Goal: Information Seeking & Learning: Learn about a topic

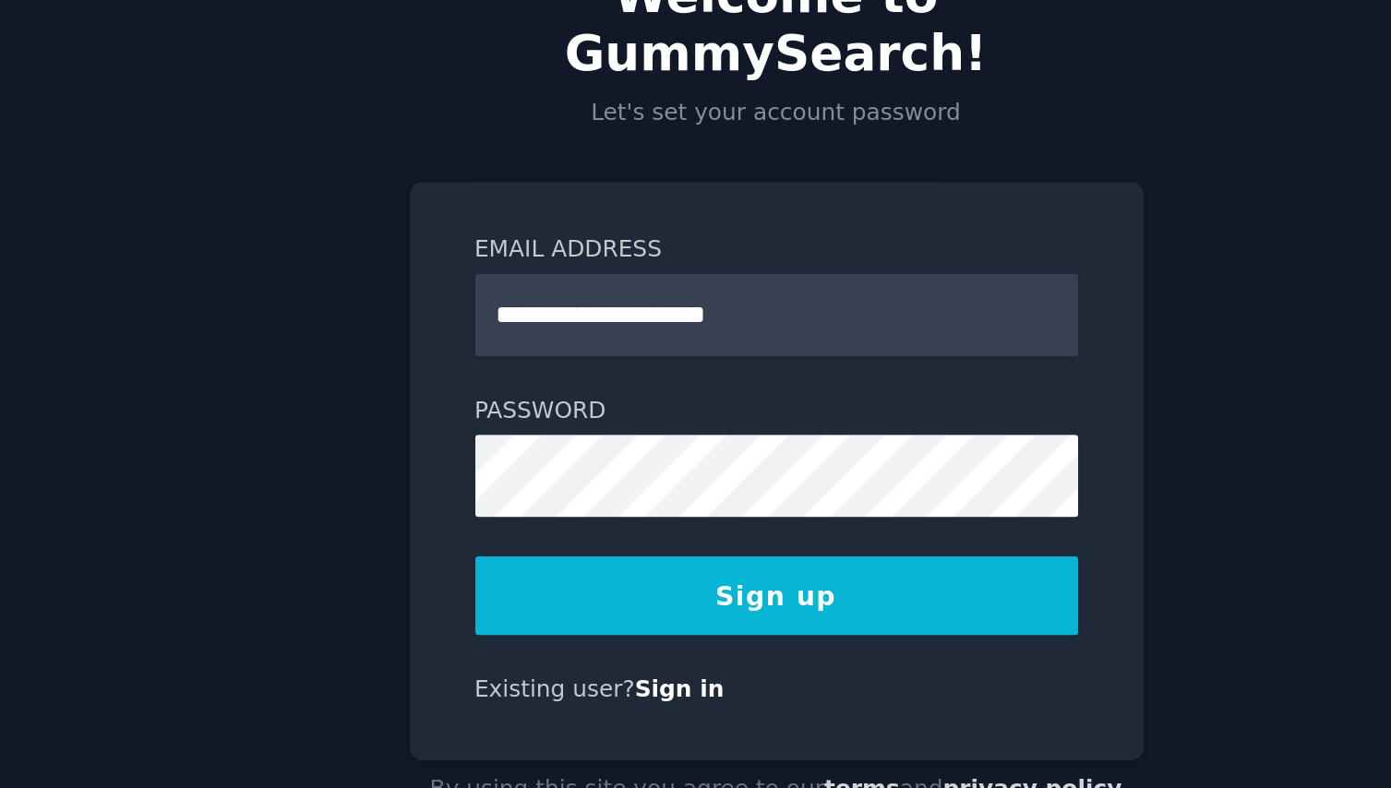
type input "**********"
click at [547, 517] on button "Sign up" at bounding box center [695, 536] width 297 height 39
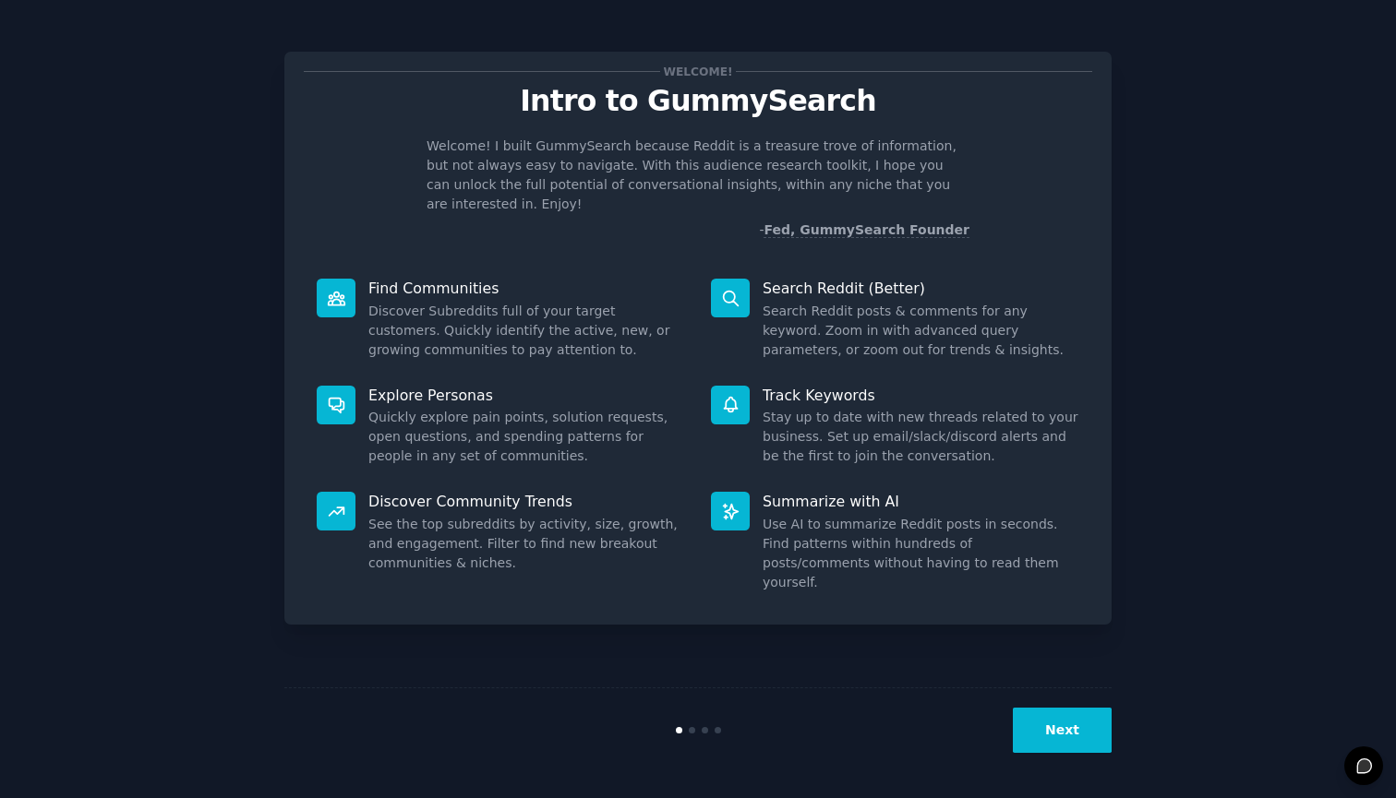
click at [1078, 747] on button "Next" at bounding box center [1062, 730] width 99 height 45
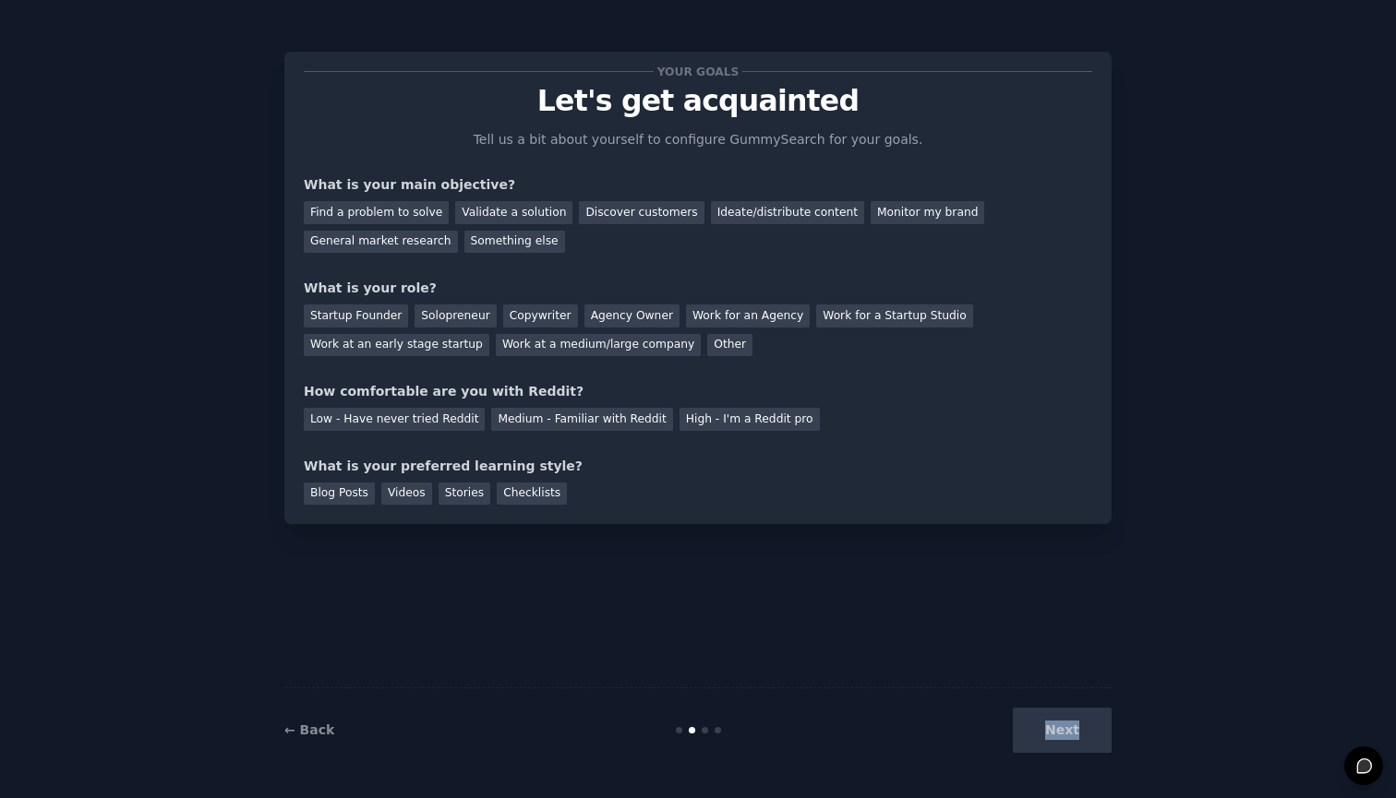
click at [1078, 747] on div "Next" at bounding box center [973, 730] width 276 height 45
click at [1076, 749] on div "Next" at bounding box center [973, 730] width 276 height 45
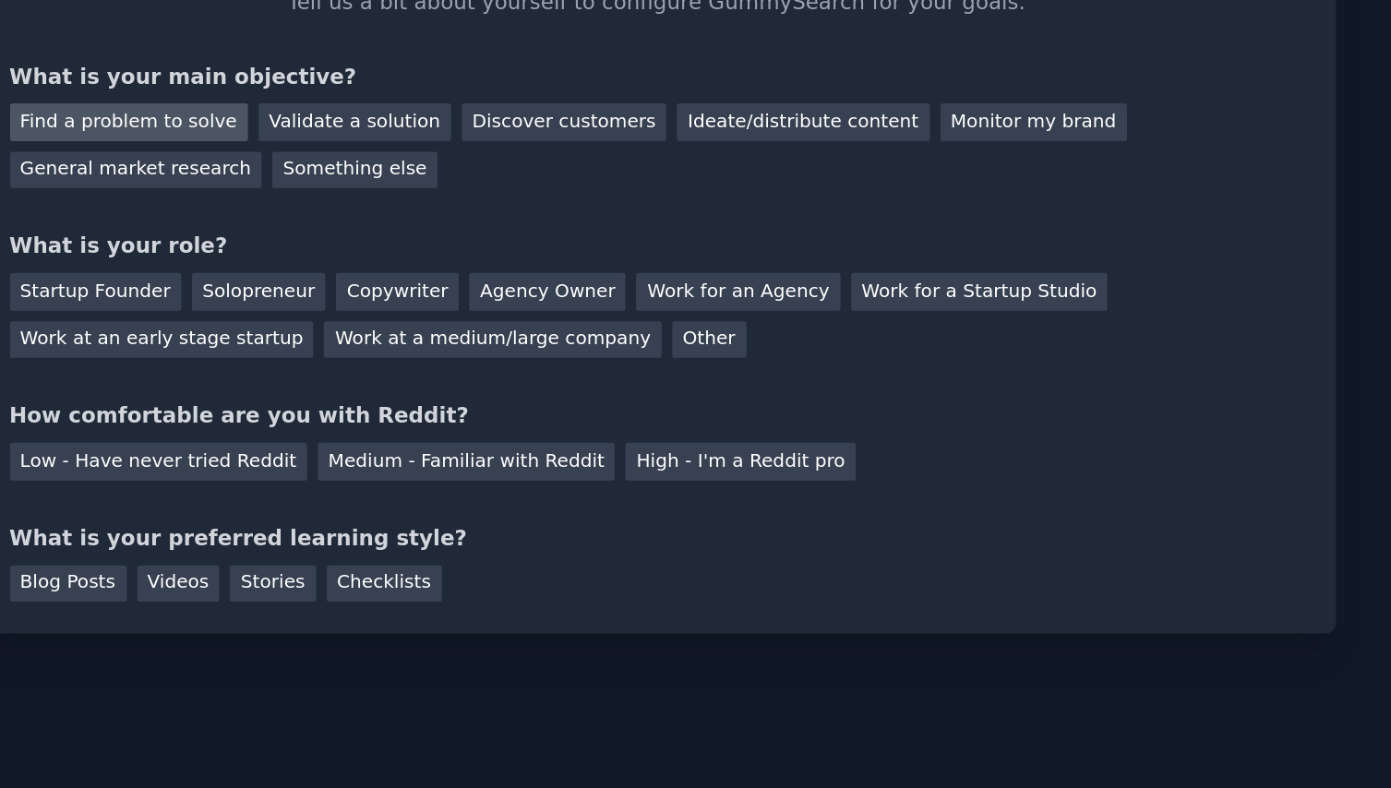
click at [302, 201] on div "Find a problem to solve" at bounding box center [374, 212] width 145 height 23
drag, startPoint x: 195, startPoint y: 143, endPoint x: 364, endPoint y: 144, distance: 168.9
click at [364, 279] on div "What is your role?" at bounding box center [696, 288] width 788 height 19
click at [302, 195] on div "Find a problem to solve Validate a solution Discover customers Ideate/distribut…" at bounding box center [696, 224] width 788 height 58
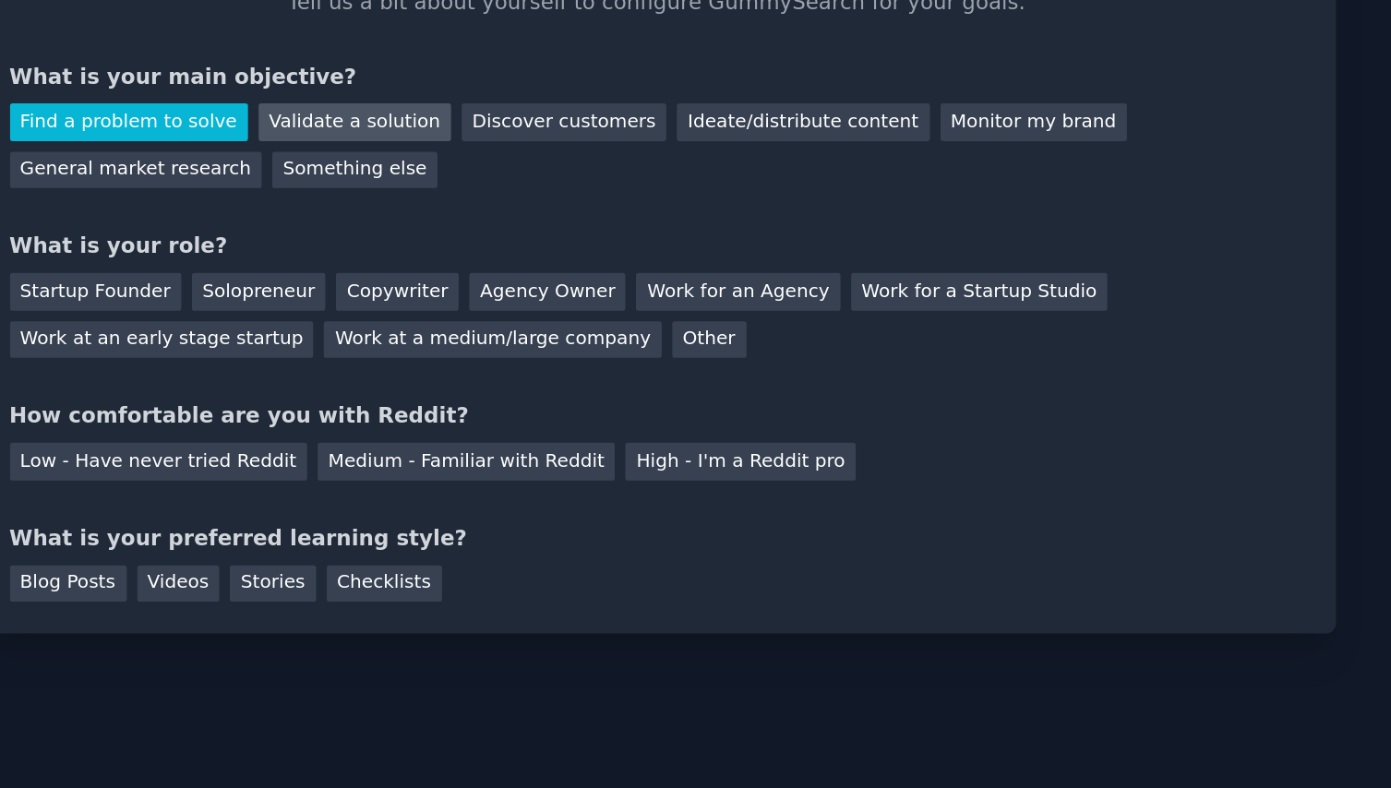
click at [453, 201] on div "Validate a solution" at bounding box center [511, 212] width 117 height 23
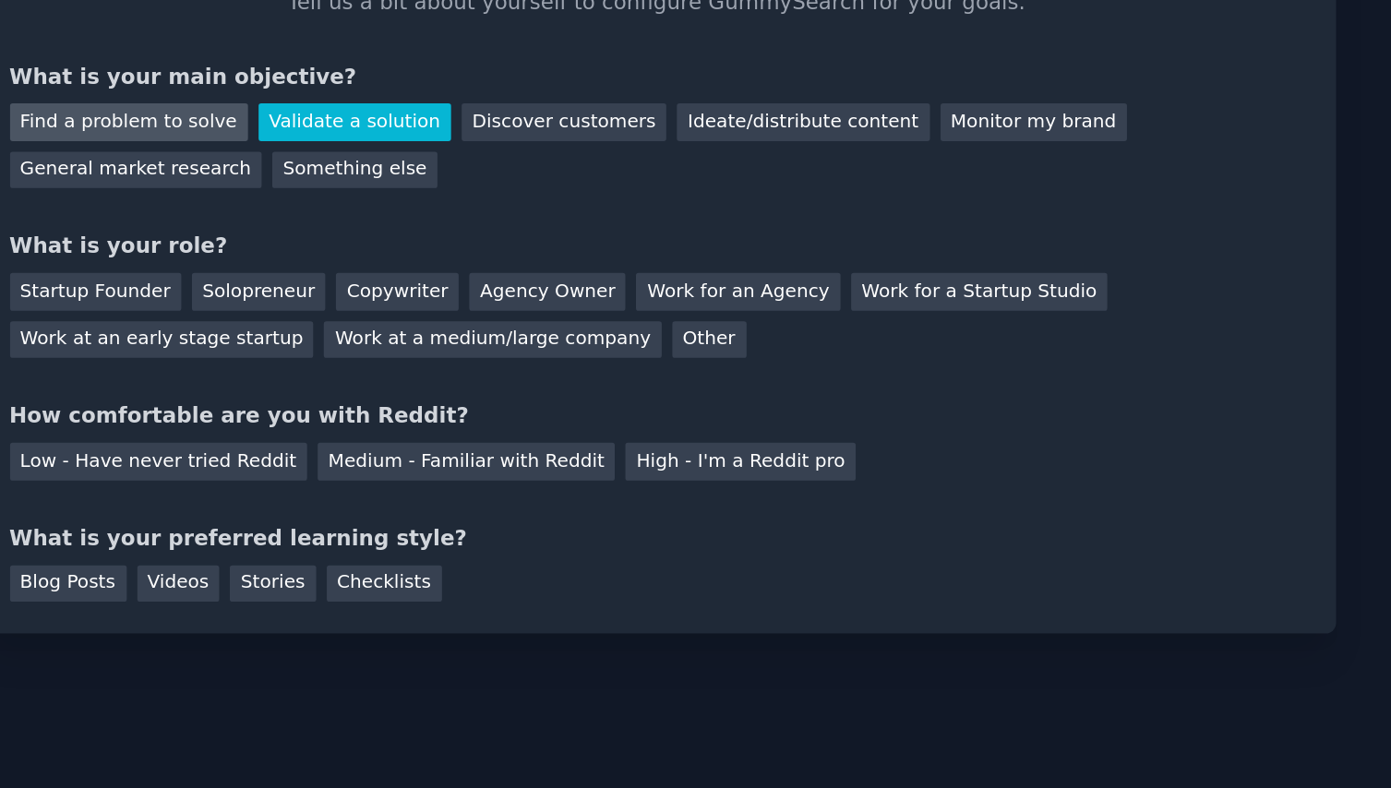
click at [302, 201] on div "Find a problem to solve" at bounding box center [374, 212] width 145 height 23
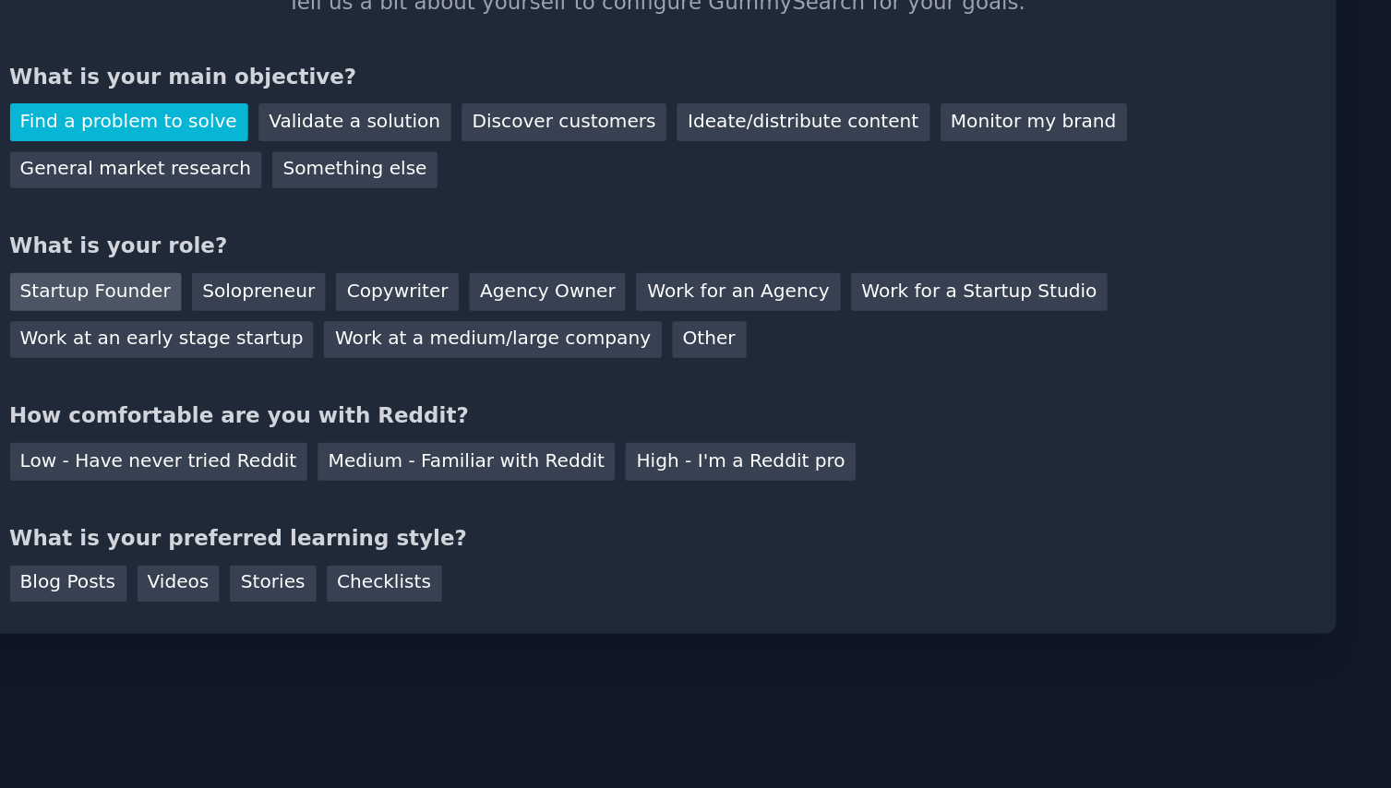
click at [302, 305] on div "Startup Founder" at bounding box center [354, 316] width 104 height 23
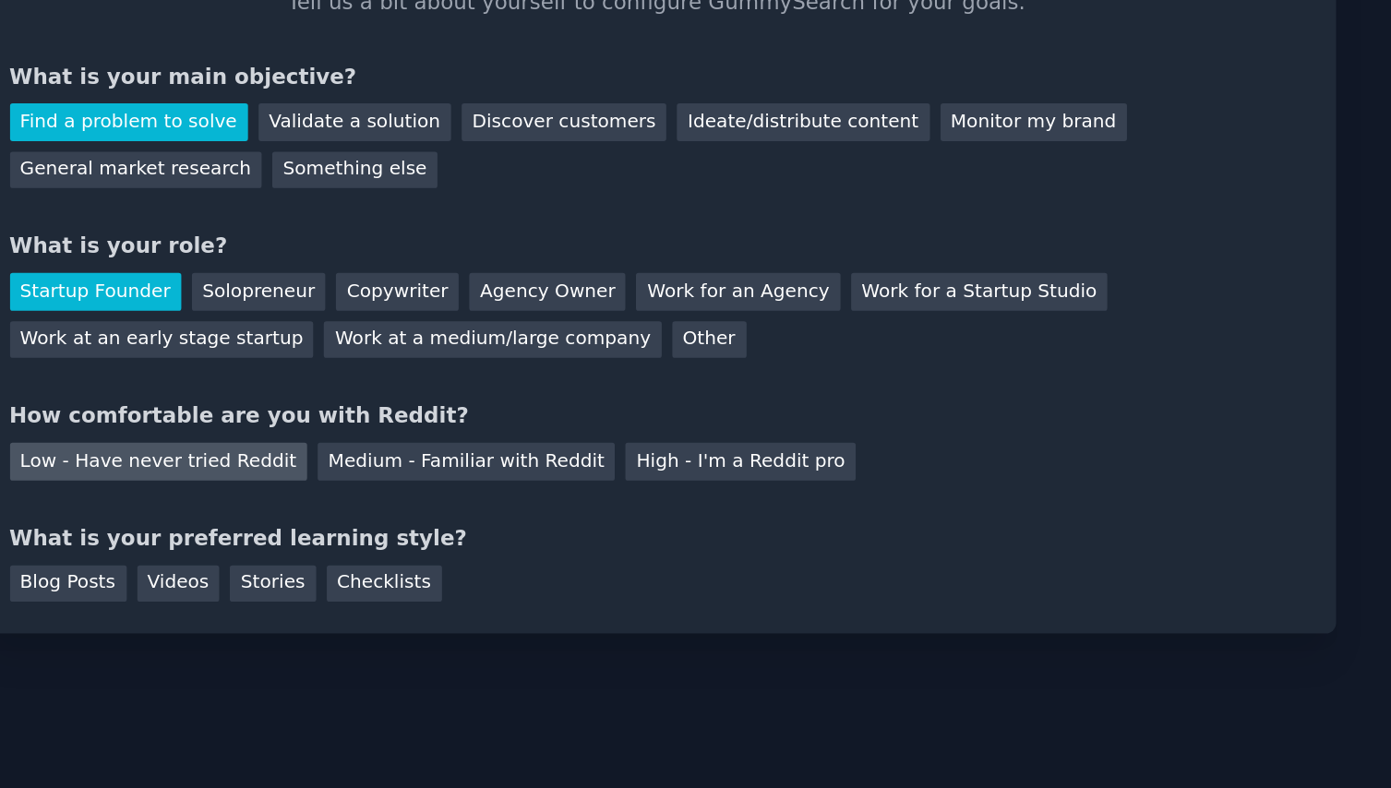
click at [302, 408] on div "Low - Have never tried Reddit" at bounding box center [392, 419] width 181 height 23
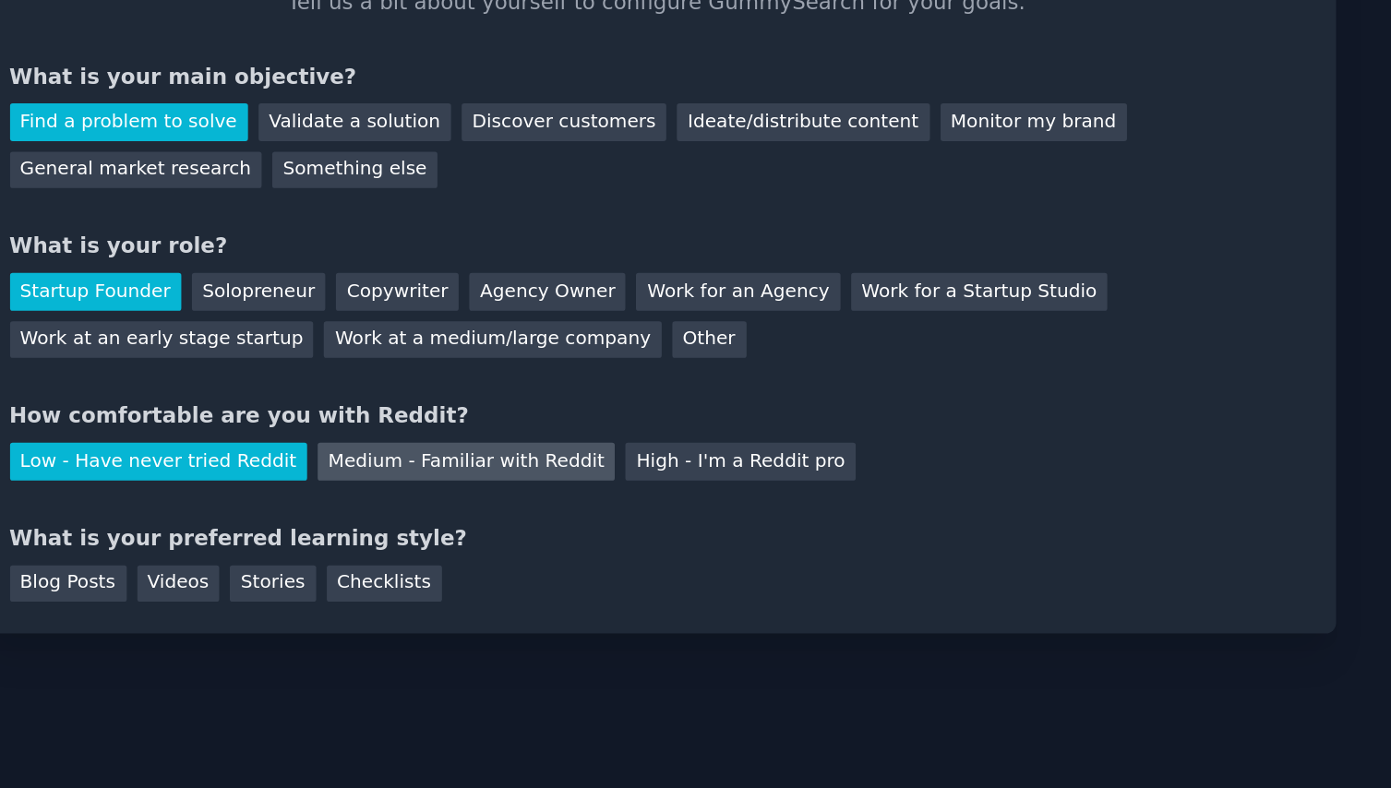
click at [489, 408] on div "Medium - Familiar with Reddit" at bounding box center [579, 419] width 181 height 23
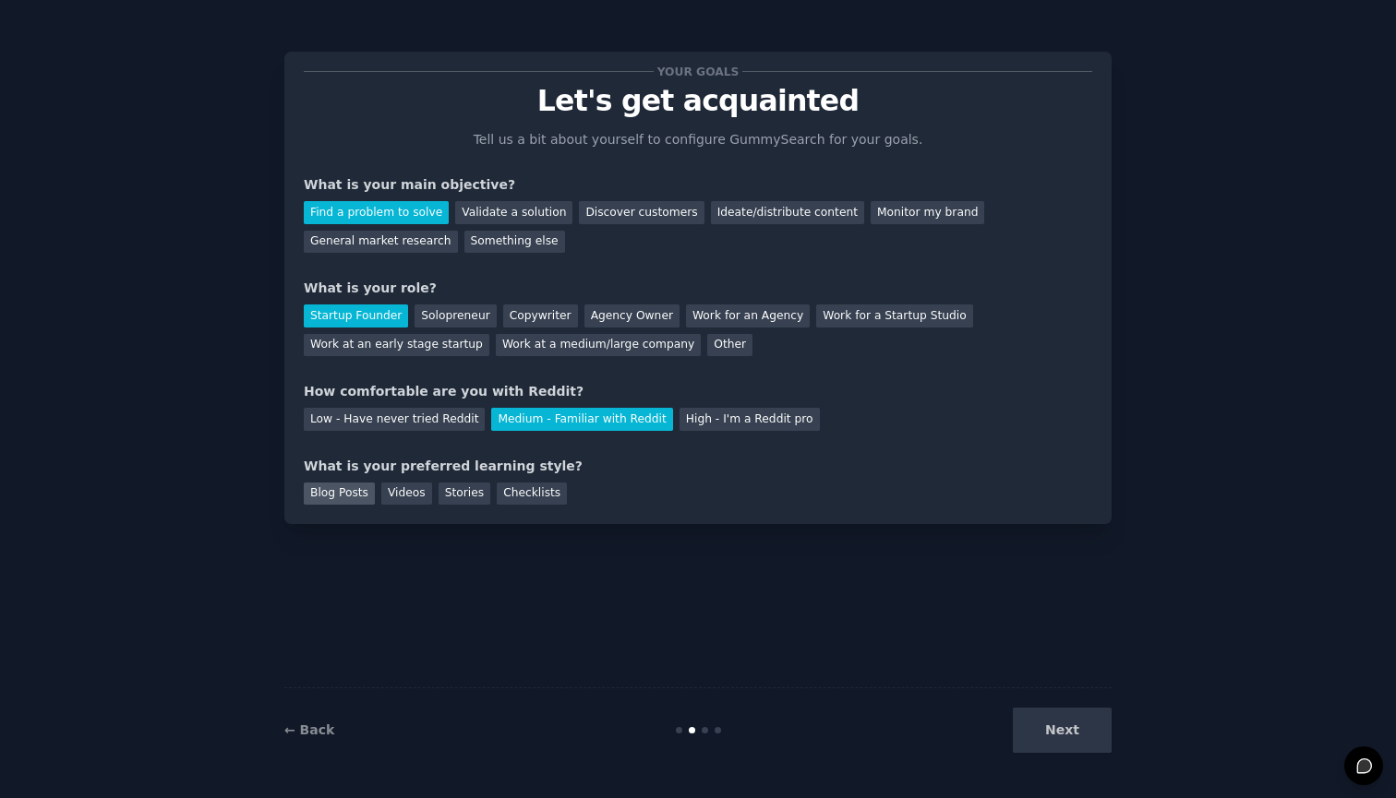
click at [350, 491] on div "Blog Posts" at bounding box center [339, 494] width 71 height 23
click at [1078, 733] on button "Next" at bounding box center [1062, 730] width 99 height 45
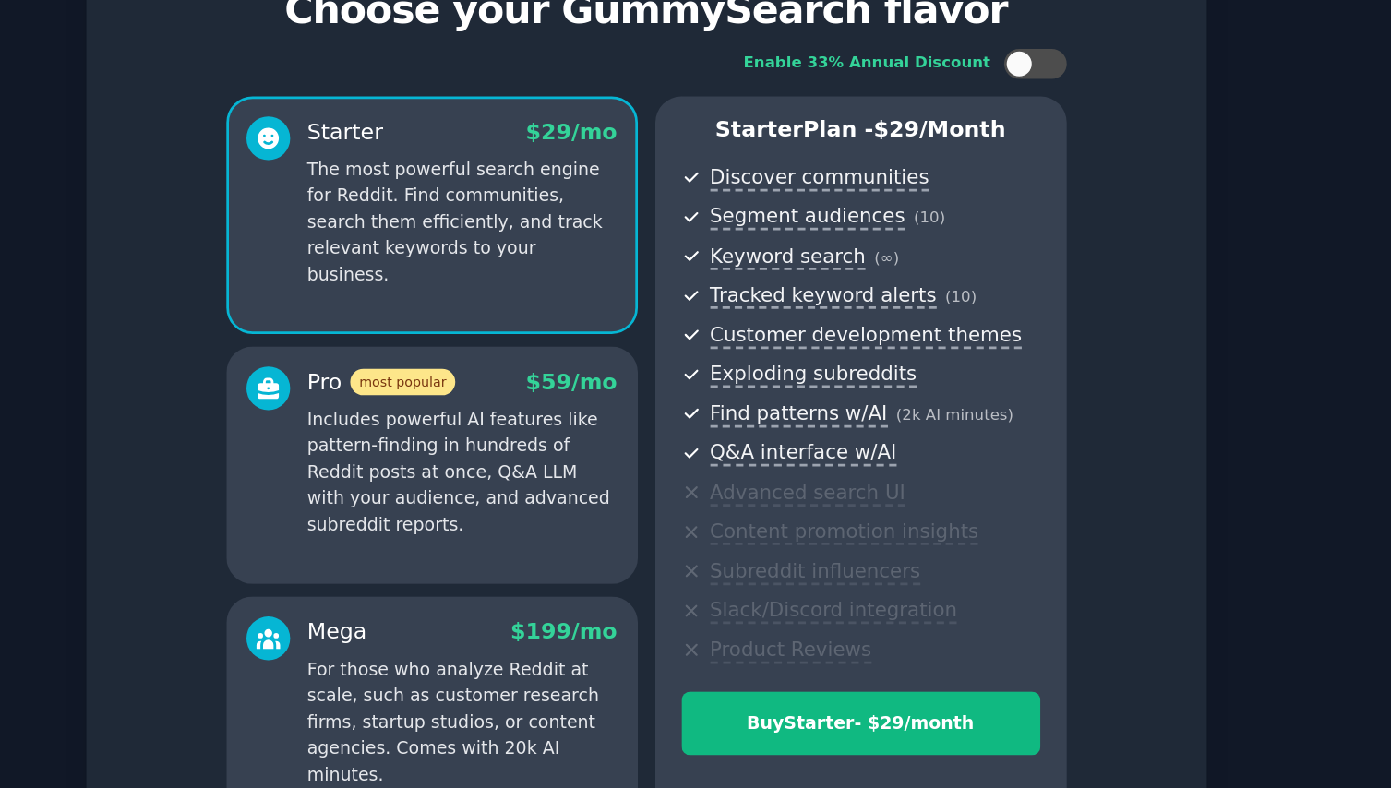
click at [722, 344] on ul "Discover communities Segment audiences ( 10 ) Keyword search ( ∞ ) Tracked keyw…" at bounding box center [854, 400] width 265 height 372
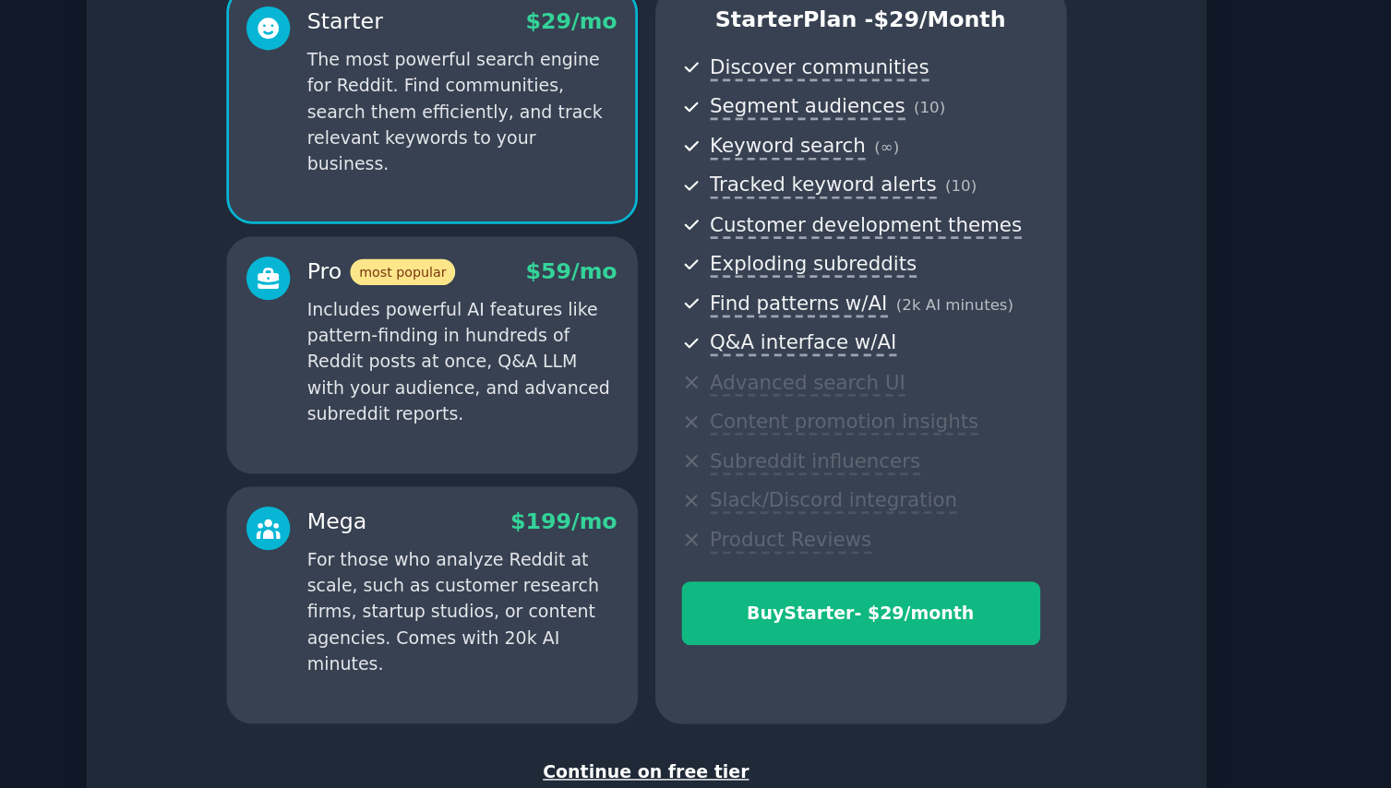
scroll to position [80, 0]
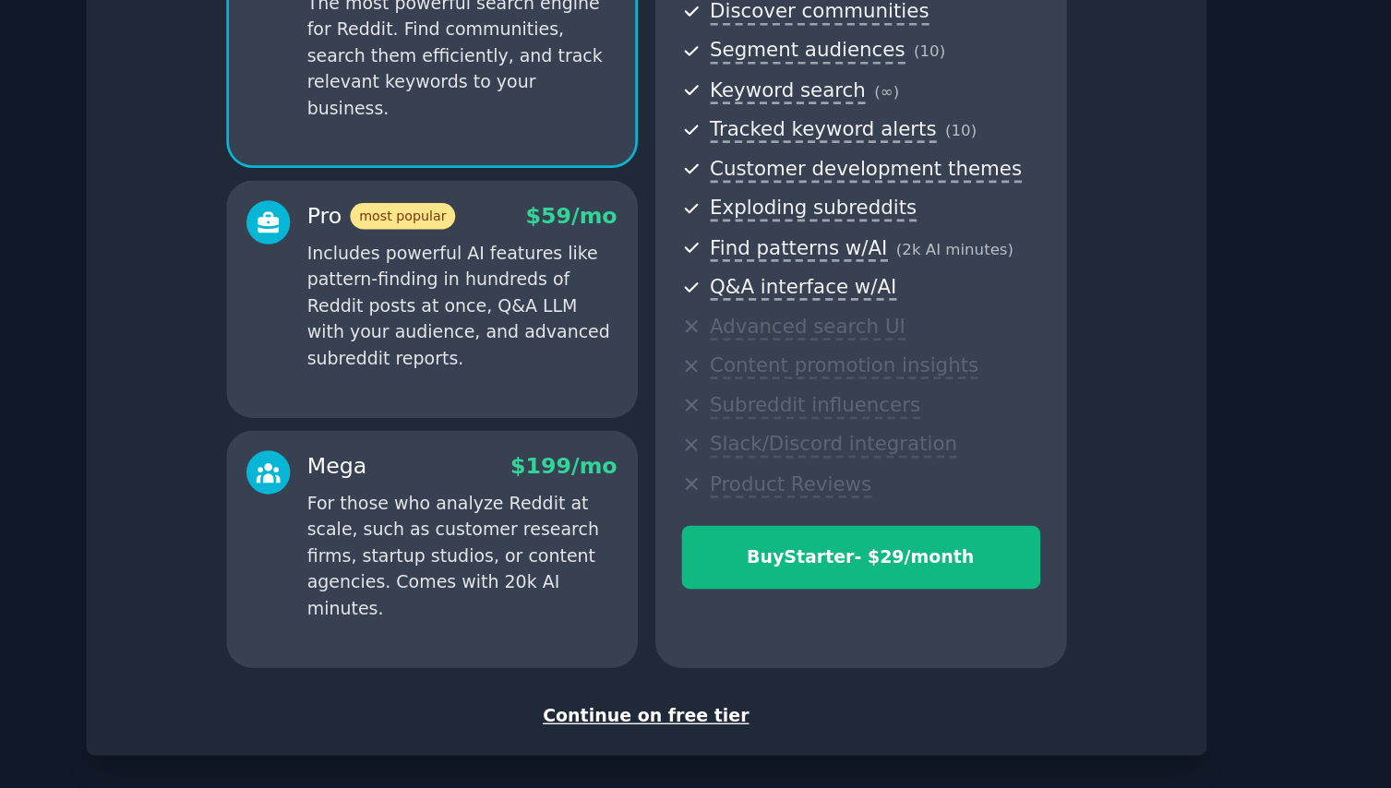
click at [479, 655] on div "Continue on free tier" at bounding box center [696, 664] width 788 height 19
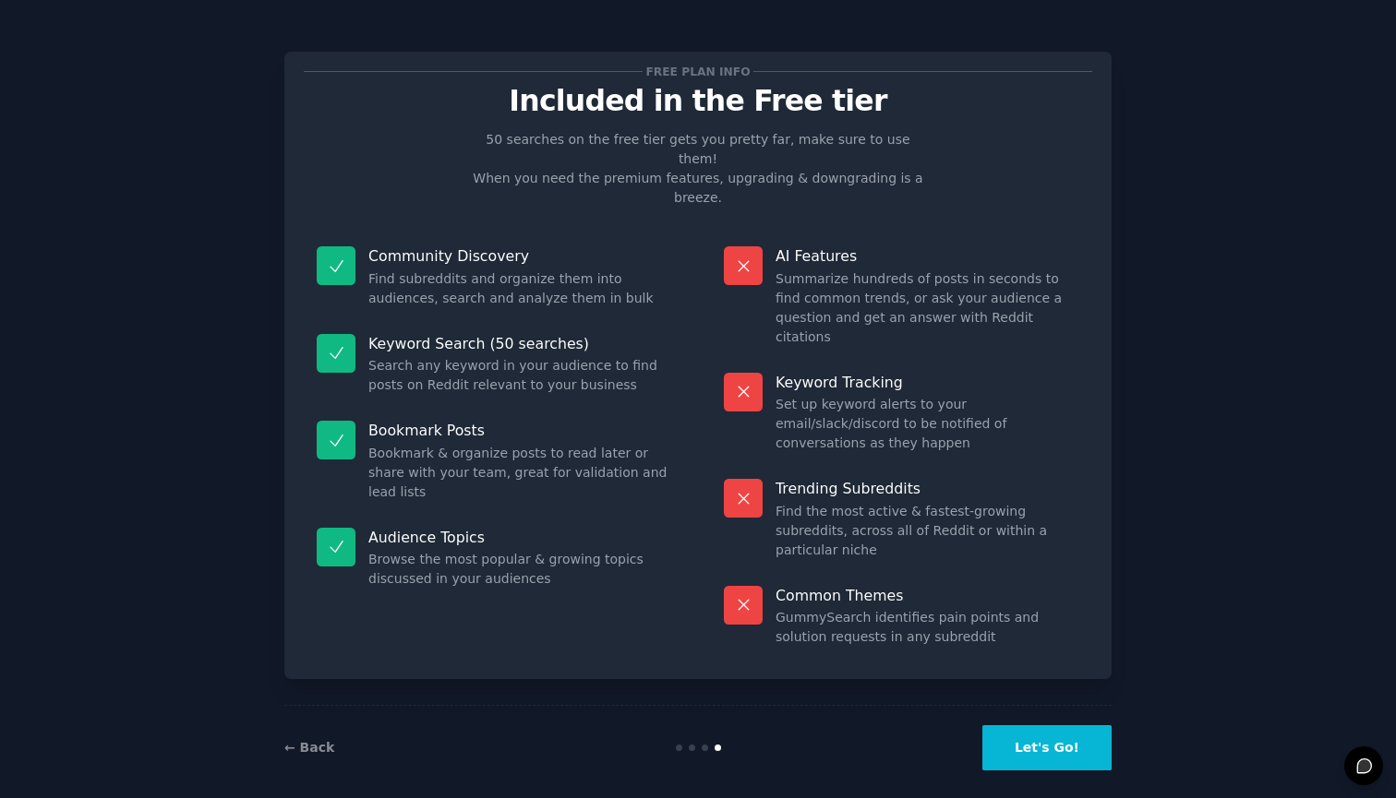
click at [990, 725] on button "Let's Go!" at bounding box center [1046, 747] width 129 height 45
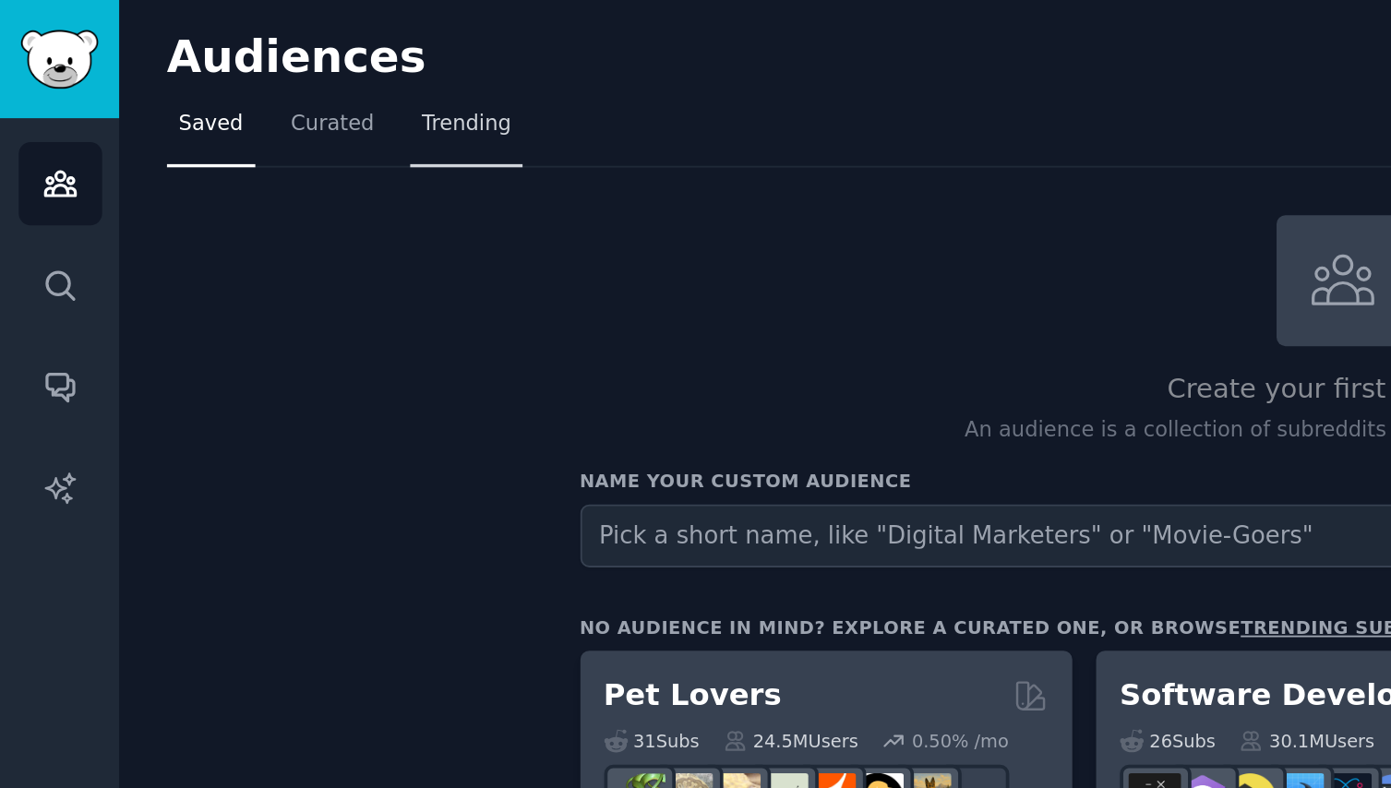
click at [256, 67] on span "Trending" at bounding box center [253, 68] width 48 height 17
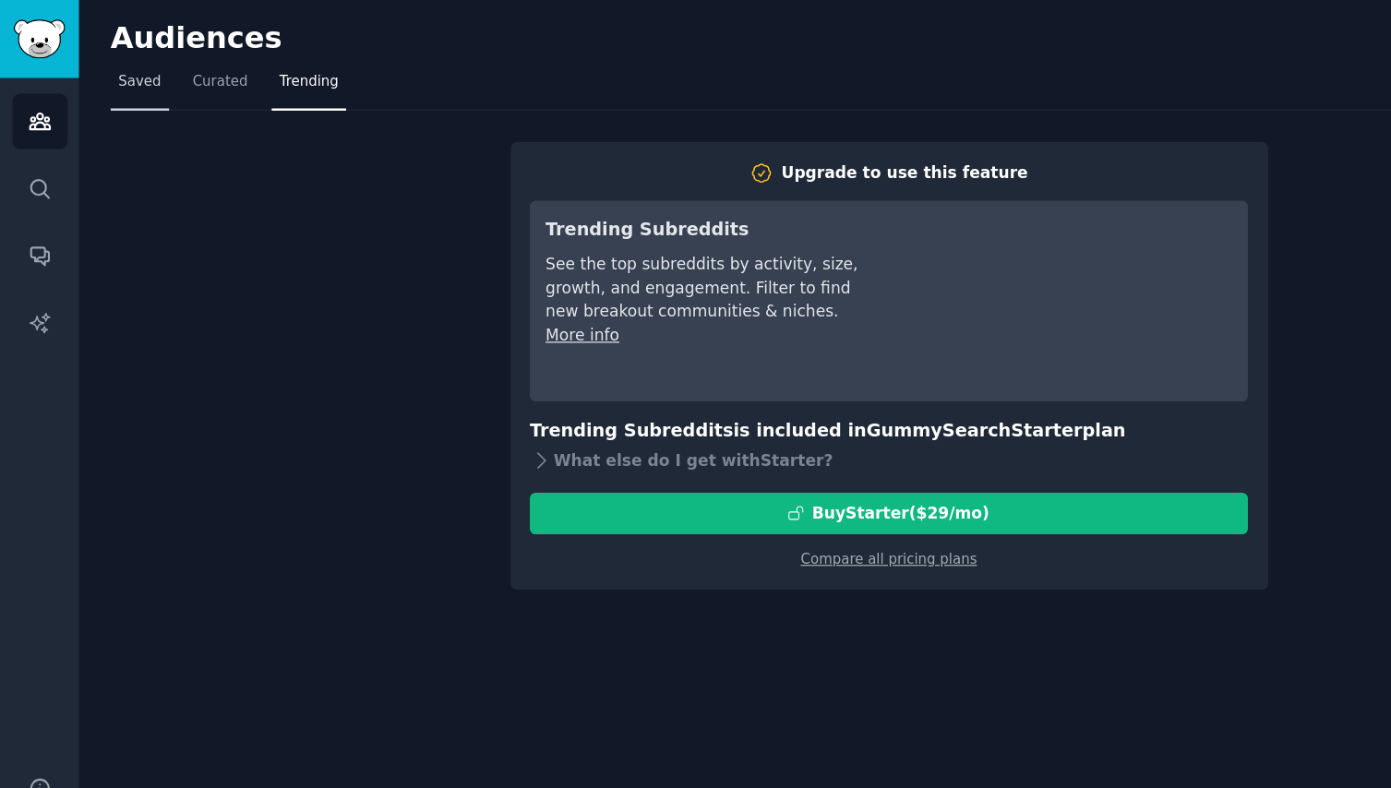
click at [114, 71] on span "Saved" at bounding box center [114, 68] width 35 height 17
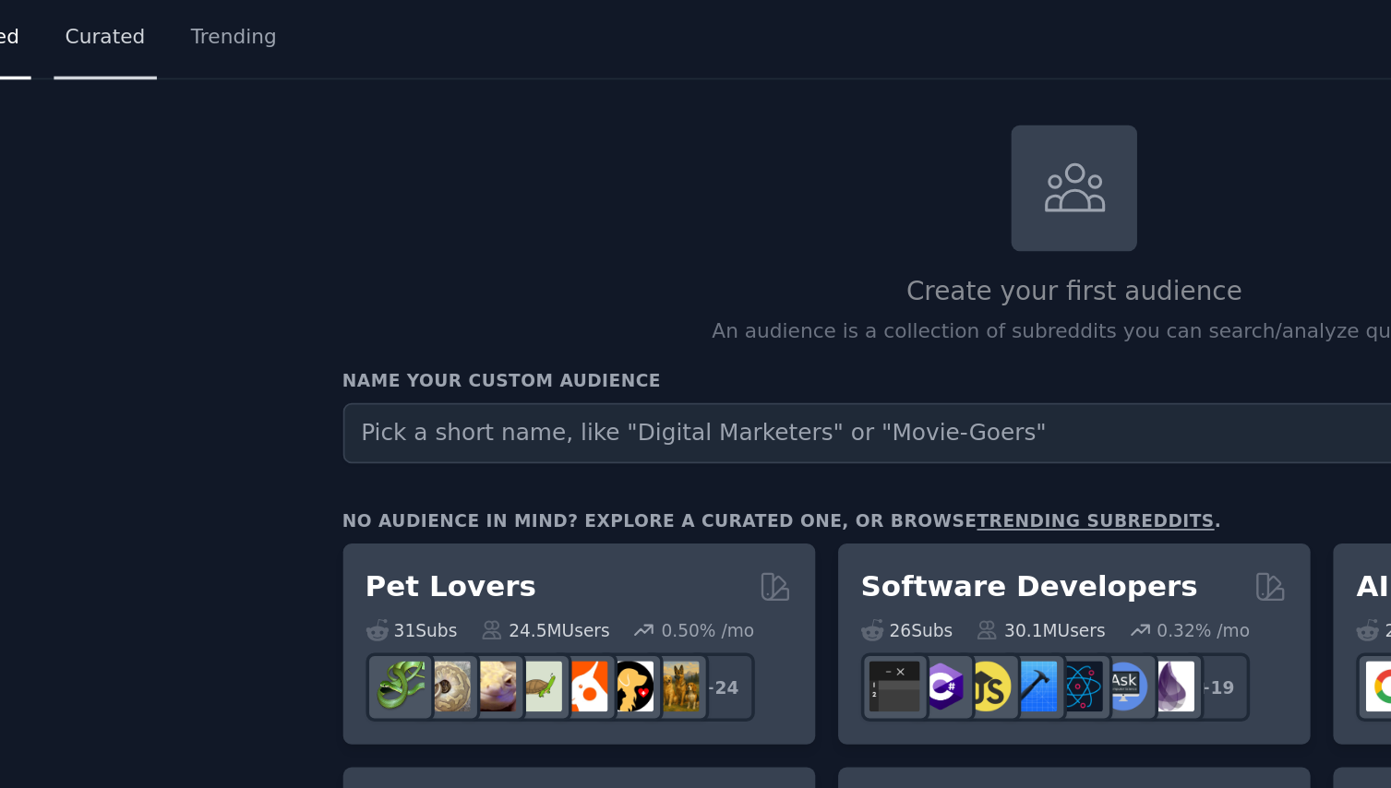
click at [158, 60] on span "Curated" at bounding box center [180, 68] width 45 height 17
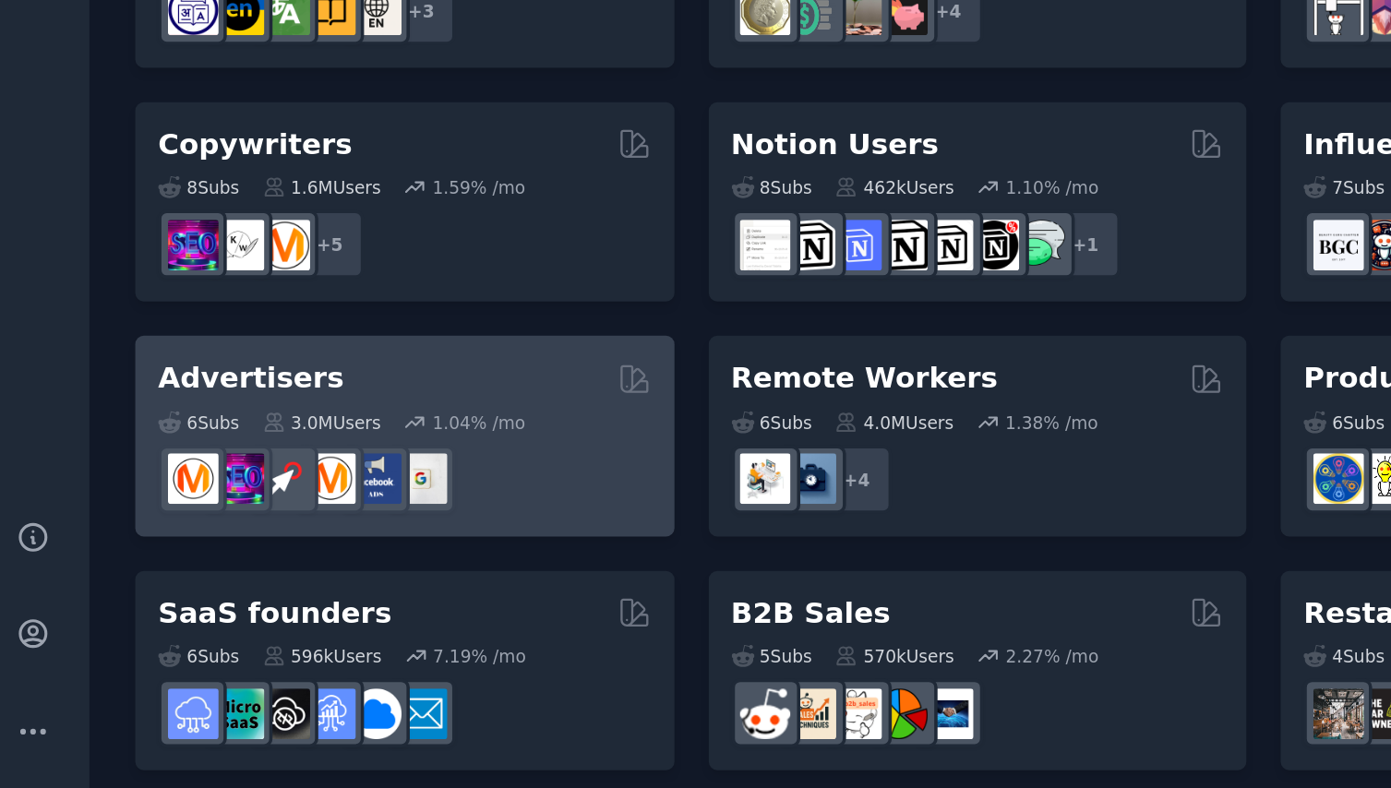
scroll to position [10, 0]
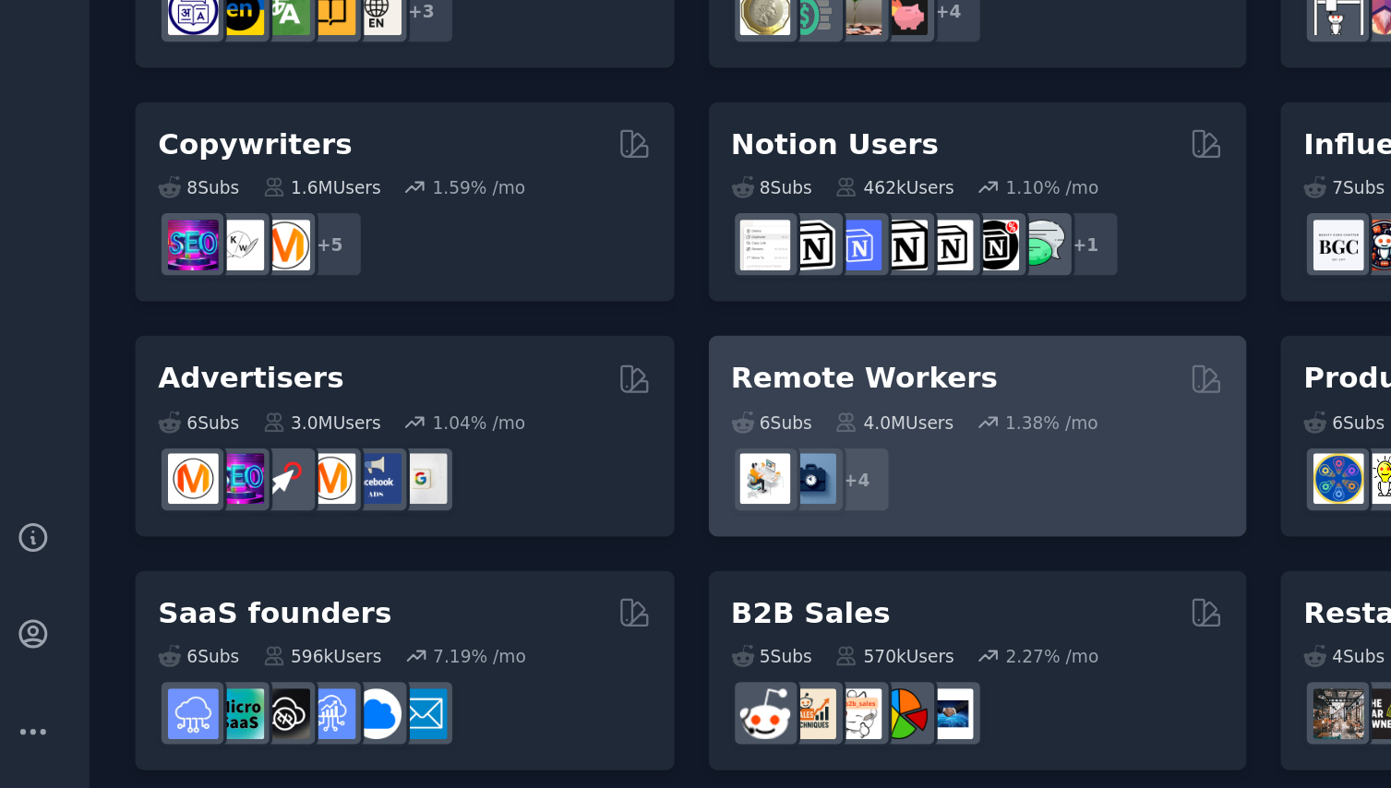
click at [461, 545] on h2 "Remote Workers" at bounding box center [502, 556] width 150 height 23
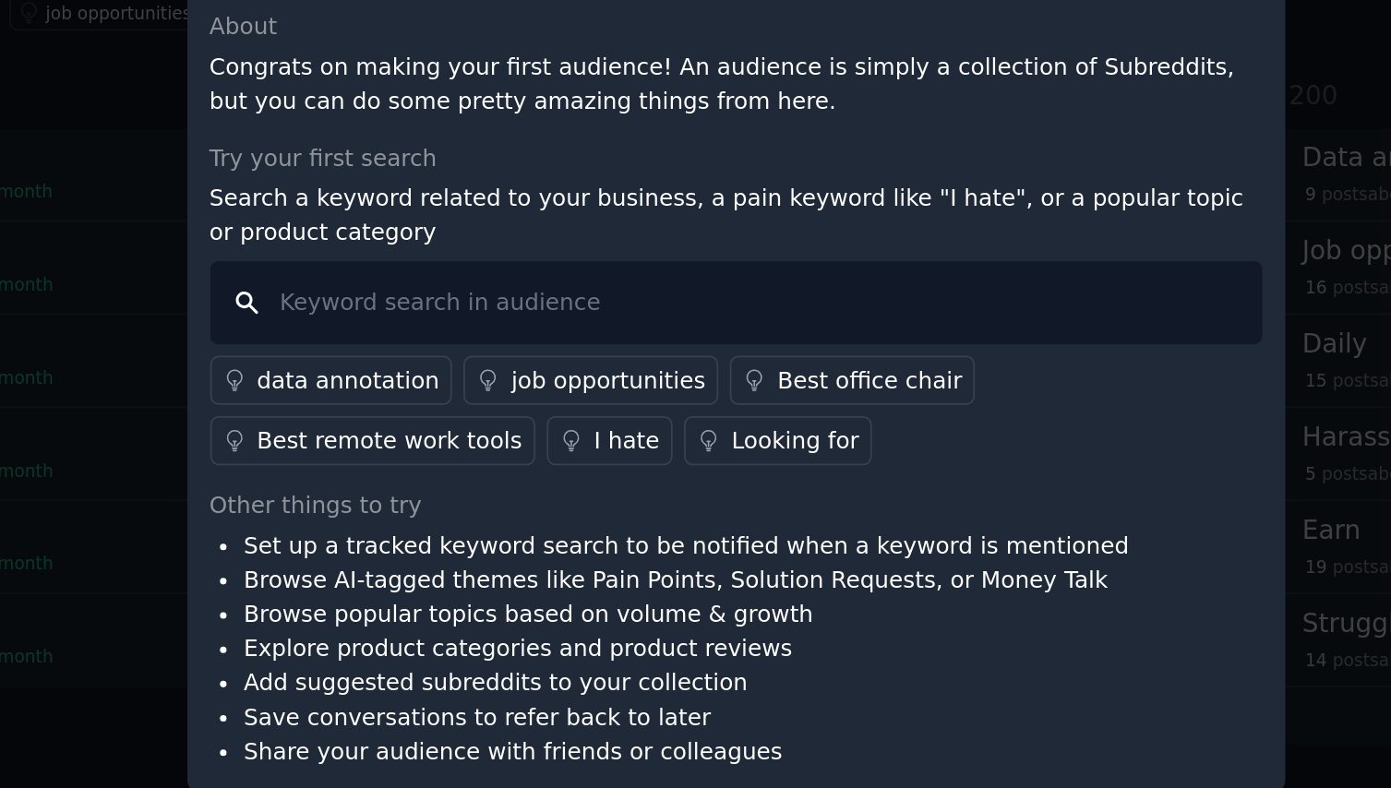
click at [400, 338] on input "text" at bounding box center [696, 361] width 594 height 47
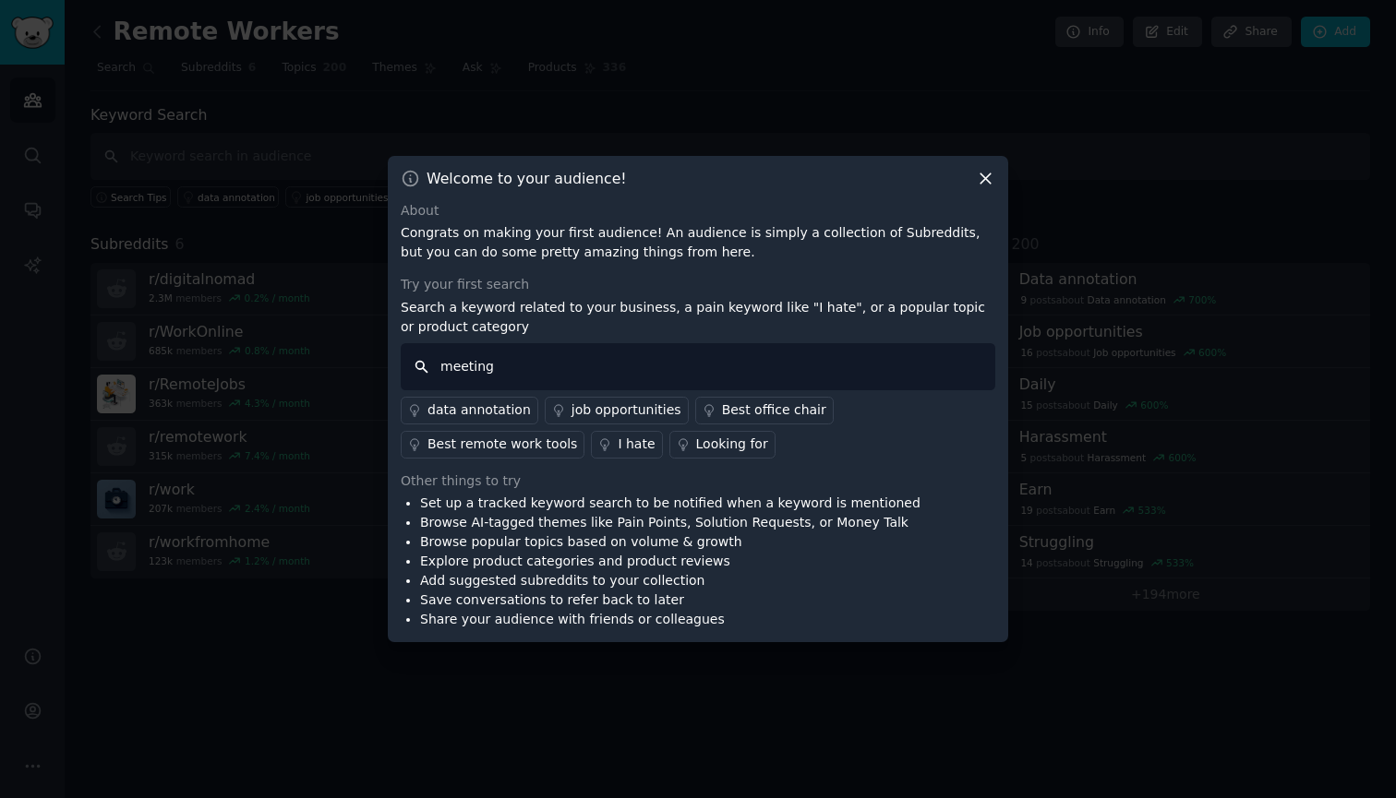
type input "meetings"
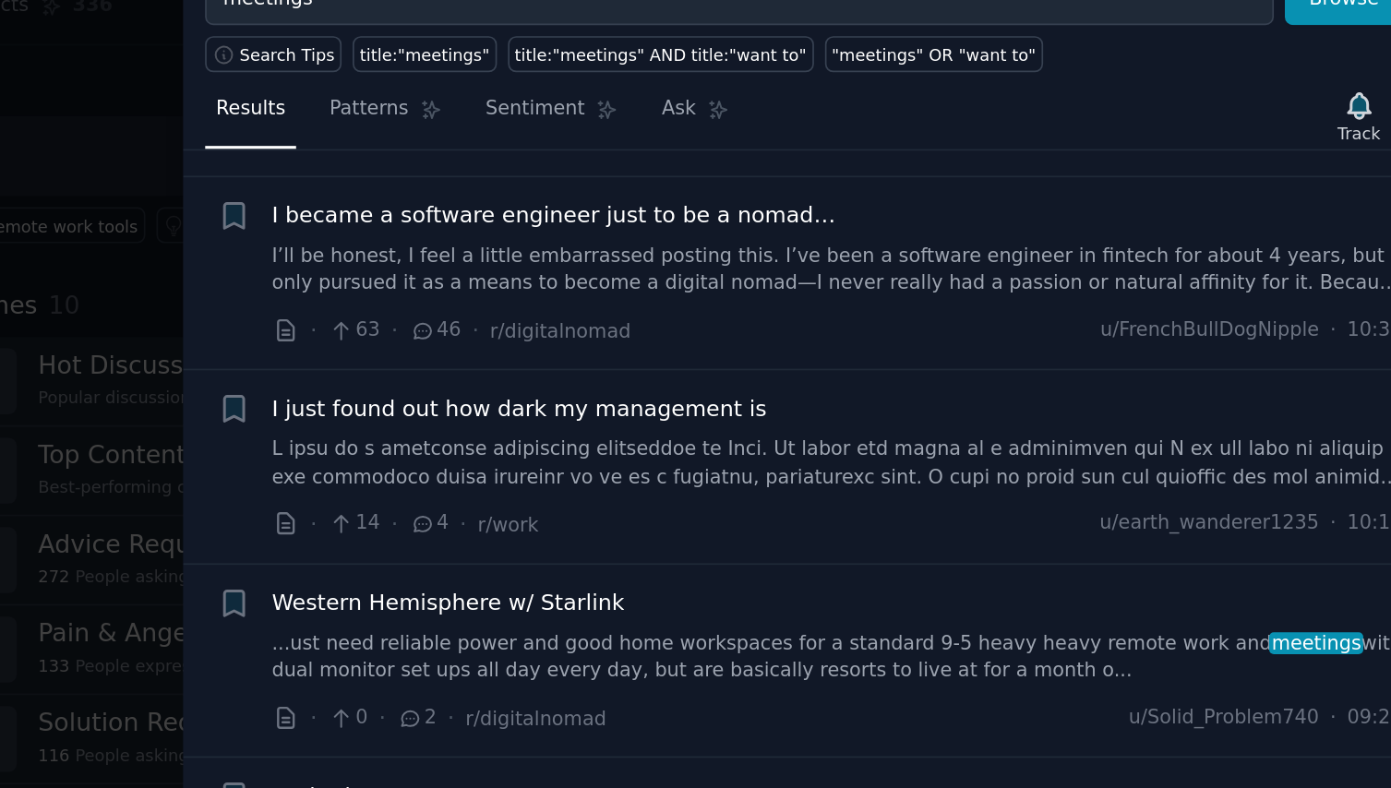
scroll to position [497, 0]
